Goal: Book appointment/travel/reservation

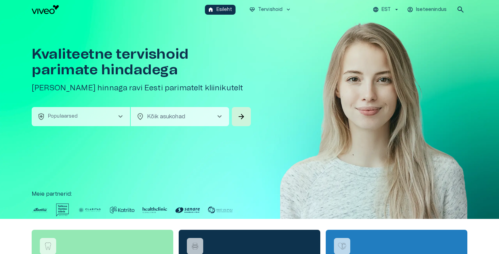
click at [97, 139] on div "Kvaliteetne tervishoid parimate hindadega Broneeri soodsaima hinnaga ravi Eesti…" at bounding box center [250, 118] width 436 height 199
click at [101, 114] on button "health_and_safety Populaarsed chevron_right" at bounding box center [81, 116] width 98 height 19
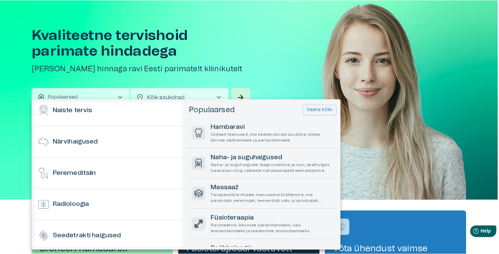
scroll to position [378, 0]
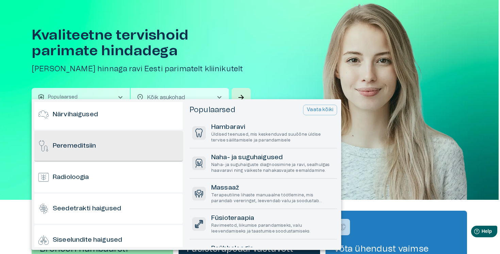
click at [100, 155] on div "Peremeditsiin" at bounding box center [108, 146] width 148 height 30
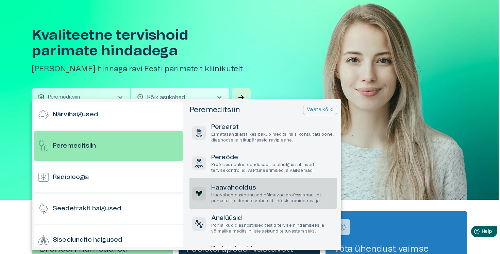
click at [267, 183] on h6 "Haavahooldus" at bounding box center [272, 187] width 123 height 9
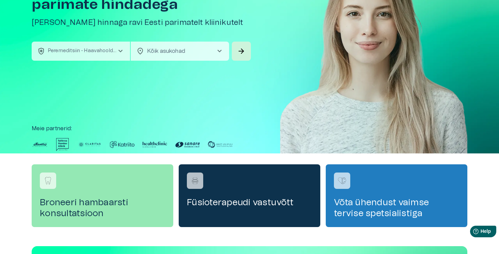
scroll to position [0, 0]
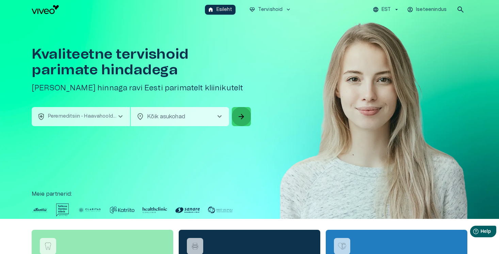
click at [240, 109] on button "arrow_forward" at bounding box center [241, 116] width 19 height 19
click at [87, 116] on button "health_and_safety Vali teenus chevron_right" at bounding box center [81, 116] width 98 height 19
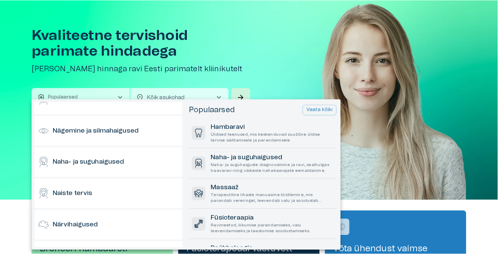
scroll to position [272, 0]
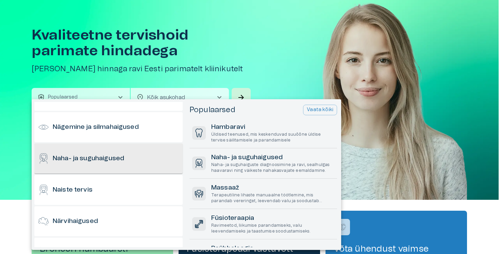
click at [109, 168] on div "Naha- ja suguhaigused" at bounding box center [108, 158] width 148 height 30
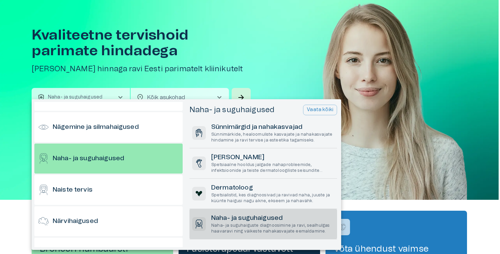
click at [246, 217] on h6 "Naha- ja suguhaigused" at bounding box center [272, 217] width 123 height 9
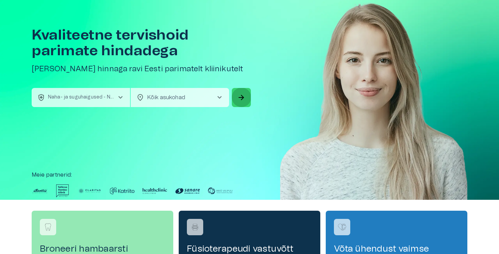
click at [239, 100] on span "arrow_forward" at bounding box center [241, 97] width 8 height 8
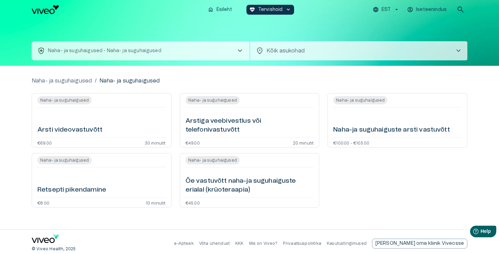
click at [87, 56] on button "health_and_safety Naha- ja suguhaigused - Naha- ja suguhaigused chevron_right" at bounding box center [141, 50] width 218 height 19
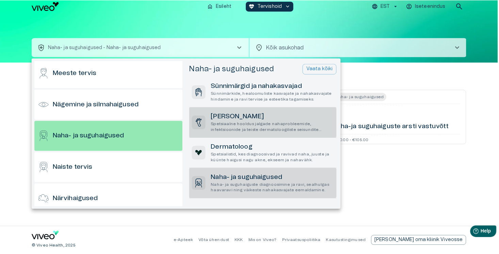
scroll to position [256, 0]
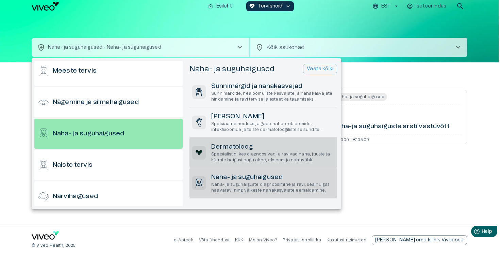
click at [228, 148] on h6 "Dermatoloog" at bounding box center [272, 146] width 123 height 9
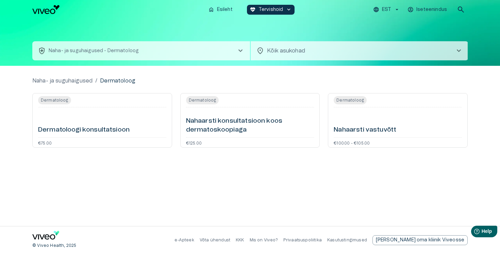
click at [157, 56] on button "health_and_safety Naha- ja suguhaigused - Dermatoloog chevron_right" at bounding box center [141, 50] width 218 height 19
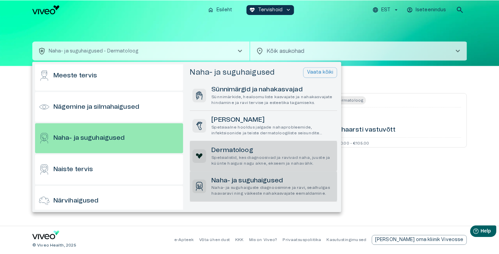
scroll to position [256, 0]
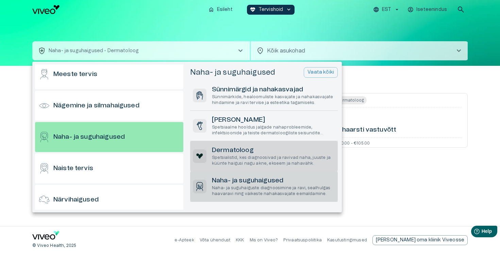
click at [259, 177] on h6 "Naha- ja suguhaigused" at bounding box center [273, 180] width 123 height 9
